Goal: Task Accomplishment & Management: Manage account settings

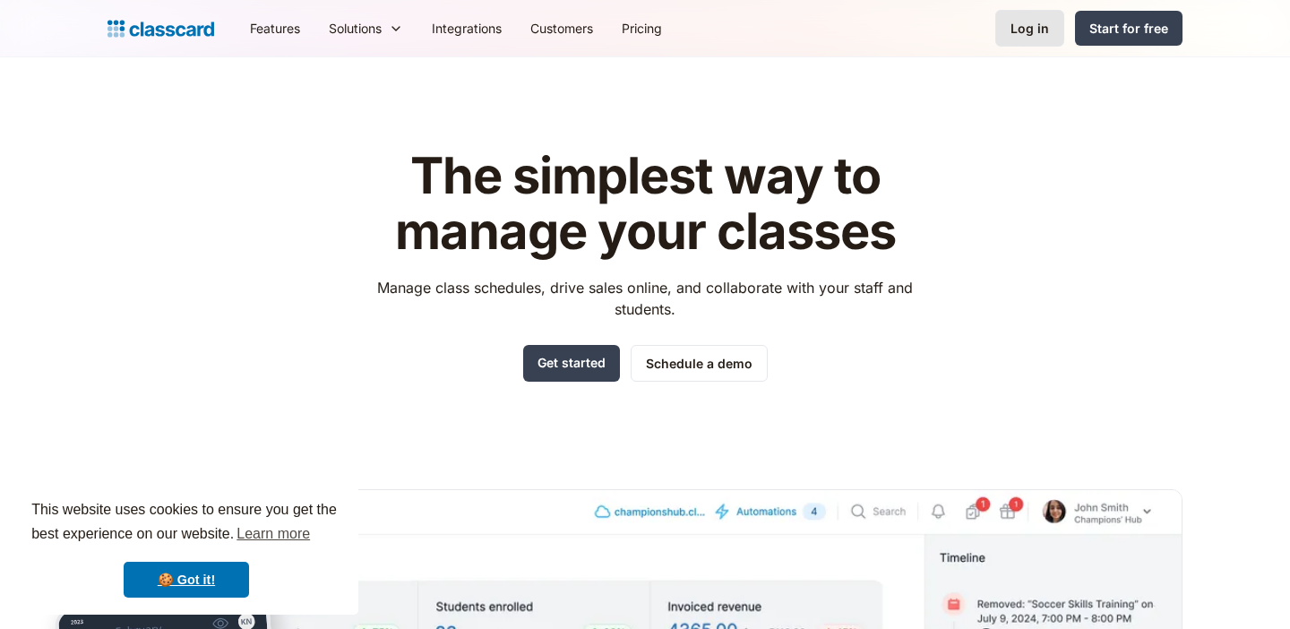
click at [1043, 29] on div "Log in" at bounding box center [1029, 28] width 39 height 19
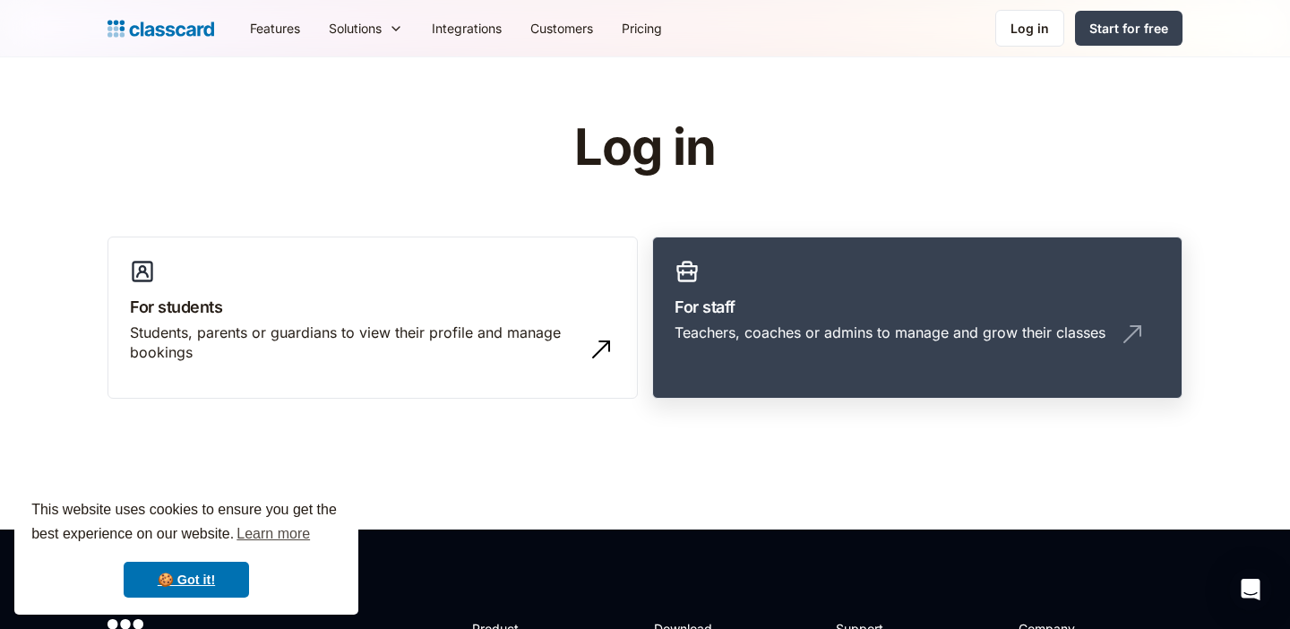
click at [748, 301] on h3 "For staff" at bounding box center [916, 307] width 485 height 24
